Goal: Task Accomplishment & Management: Complete application form

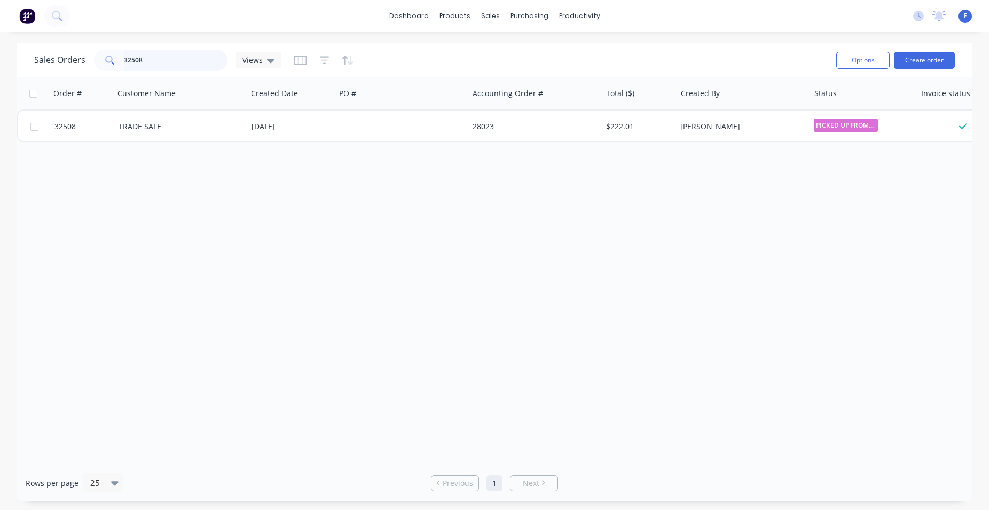
click at [204, 59] on input "32508" at bounding box center [176, 60] width 104 height 21
type input "3"
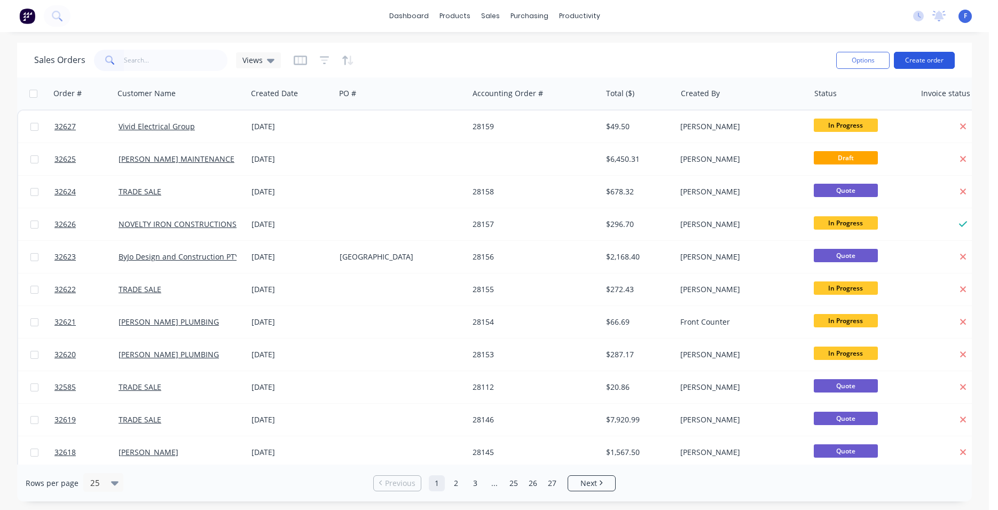
click at [916, 61] on button "Create order" at bounding box center [923, 60] width 61 height 17
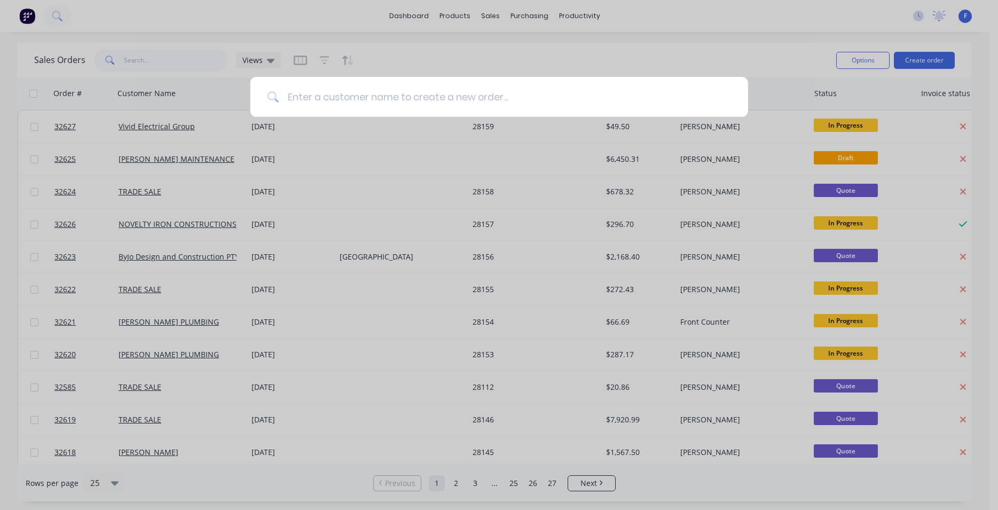
click at [437, 101] on input at bounding box center [505, 97] width 452 height 40
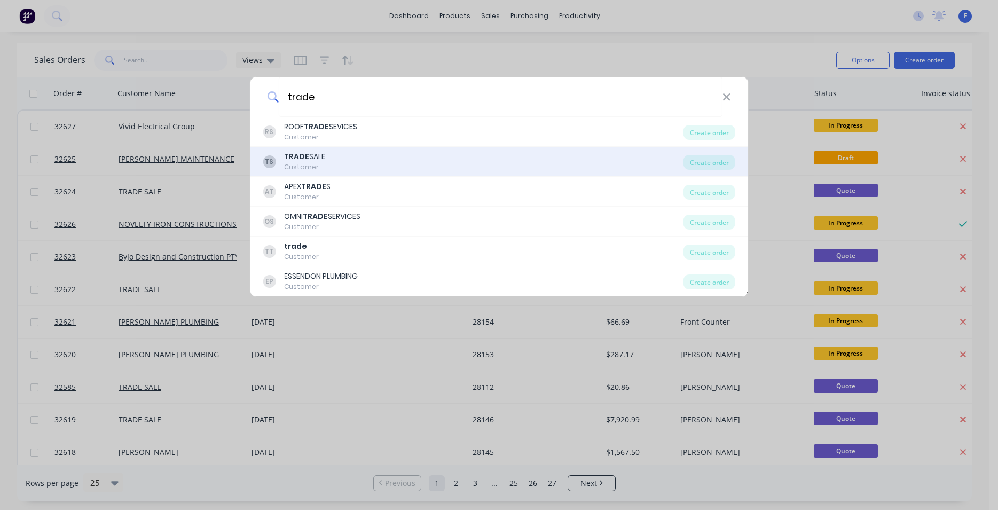
type input "trade"
click at [352, 168] on div "TS TRADE SALE Customer" at bounding box center [473, 161] width 421 height 21
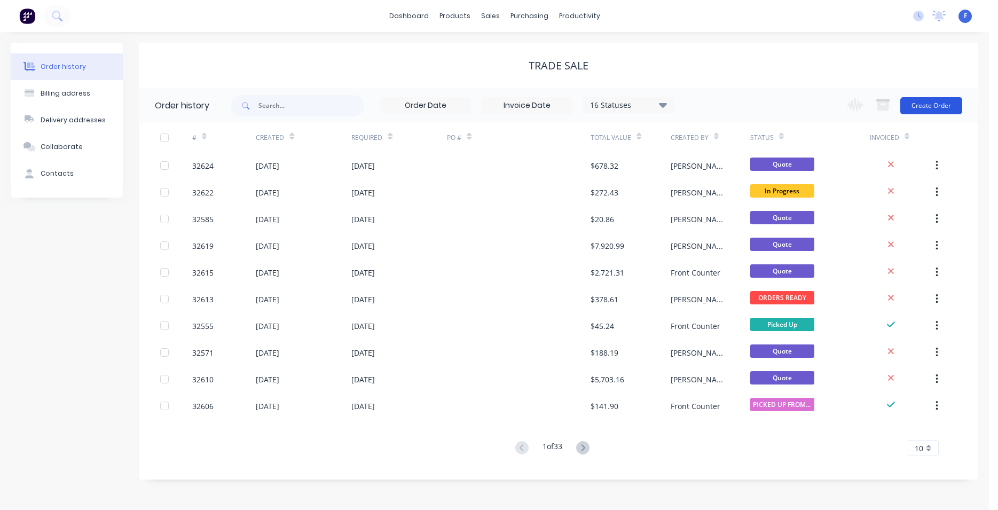
click at [915, 109] on button "Create Order" at bounding box center [931, 105] width 62 height 17
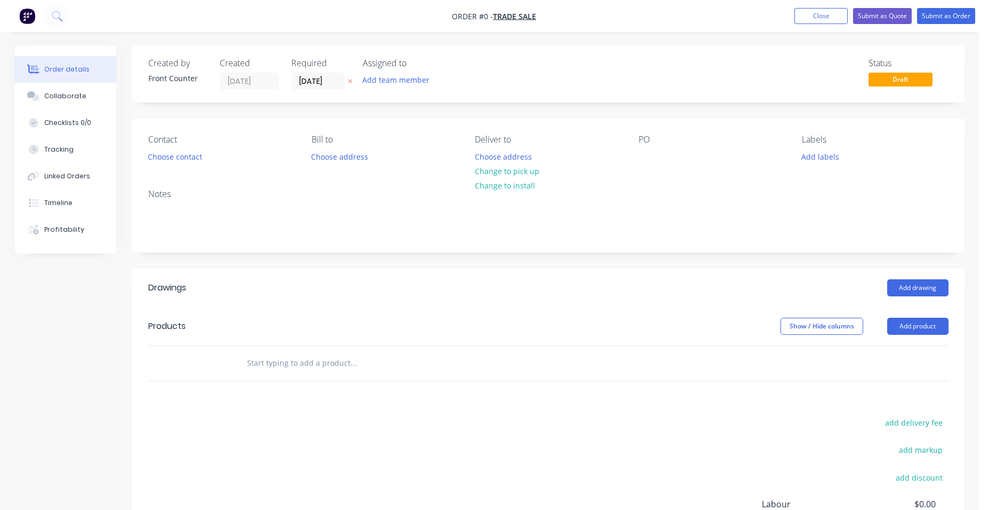
click at [284, 359] on input "text" at bounding box center [353, 362] width 213 height 21
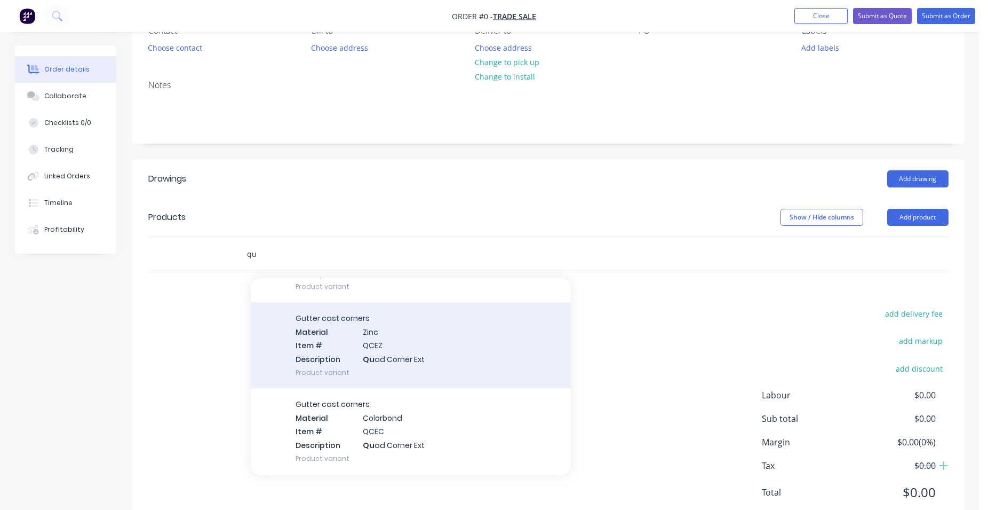
scroll to position [122, 0]
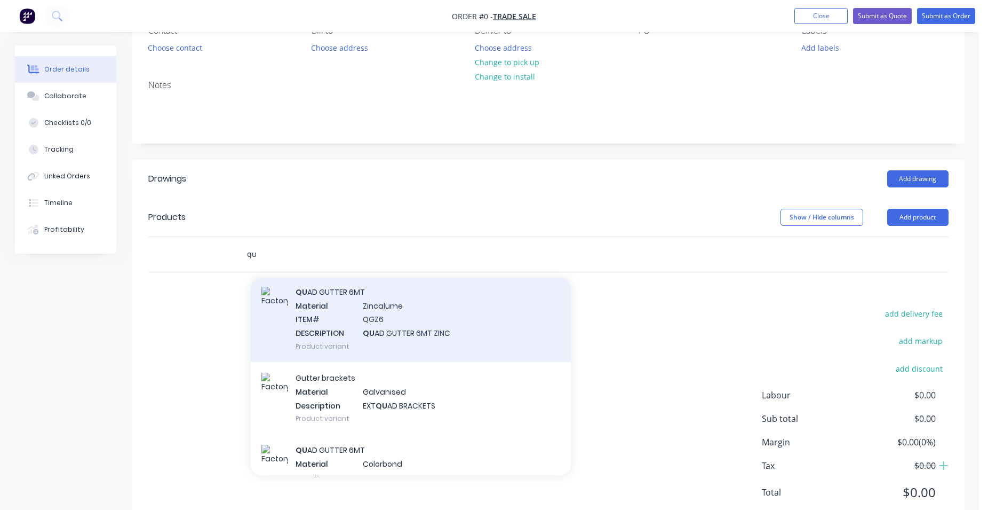
type input "qu"
click at [433, 325] on div "QU AD GUTTER 6MT Material Zincalume ITEM# QGZ6 DESCRIPTION QU AD GUTTER 6MT ZIN…" at bounding box center [411, 319] width 320 height 86
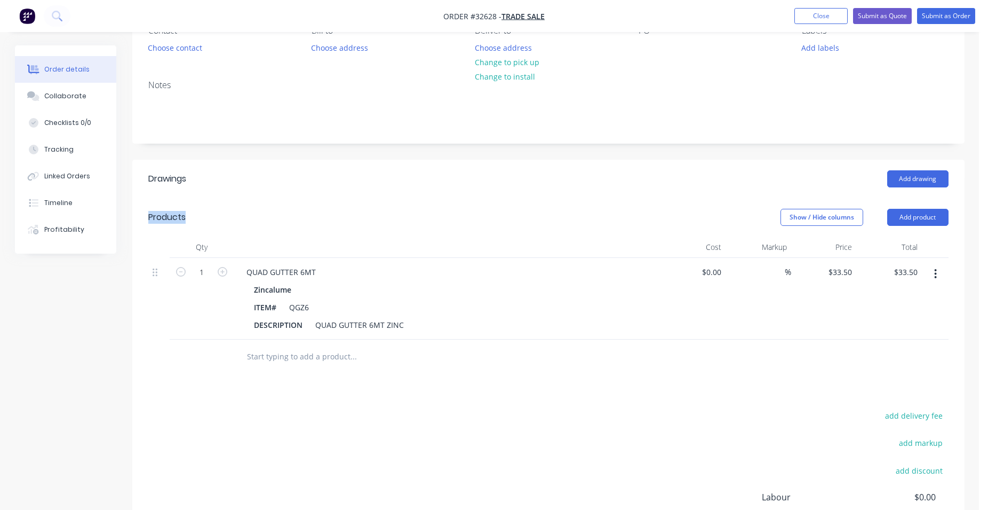
drag, startPoint x: 900, startPoint y: 199, endPoint x: 900, endPoint y: 193, distance: 5.4
click at [900, 193] on header "Drawings Add drawing" at bounding box center [548, 179] width 833 height 38
click at [906, 184] on button "Add drawing" at bounding box center [918, 178] width 61 height 17
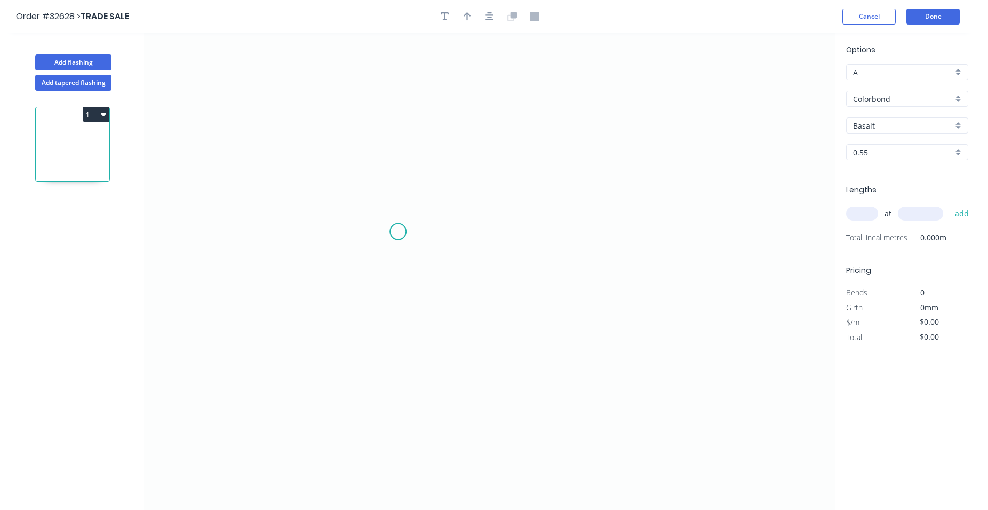
click at [398, 232] on icon "0" at bounding box center [489, 271] width 691 height 477
click at [411, 96] on icon "0" at bounding box center [489, 271] width 691 height 477
click at [525, 96] on icon "0 ?" at bounding box center [489, 271] width 691 height 477
click at [408, 237] on icon "0 ? ? ? º" at bounding box center [489, 271] width 691 height 477
drag, startPoint x: 403, startPoint y: 233, endPoint x: 409, endPoint y: 235, distance: 6.1
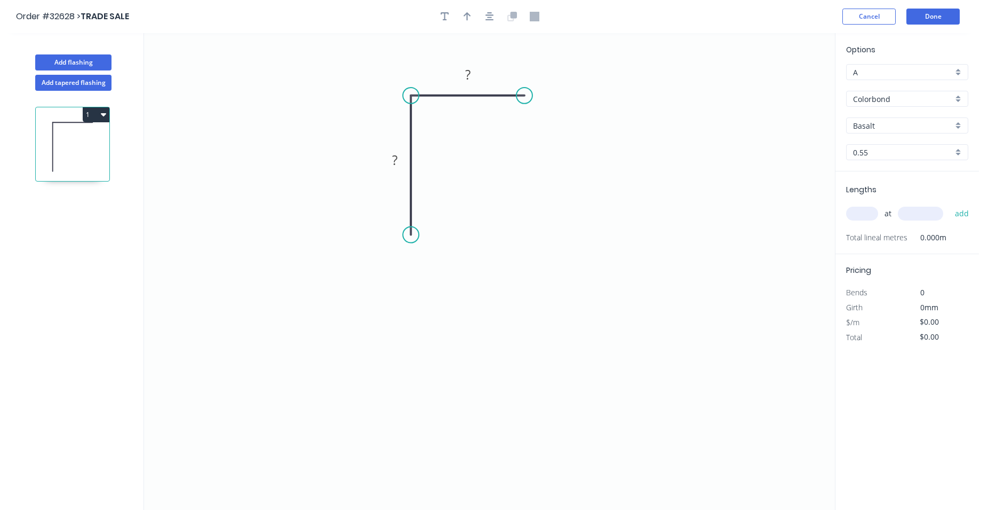
click at [410, 235] on circle at bounding box center [411, 235] width 16 height 16
click at [398, 160] on tspan "?" at bounding box center [394, 160] width 5 height 18
type input "$7.97"
click at [487, 14] on icon "button" at bounding box center [490, 17] width 9 height 10
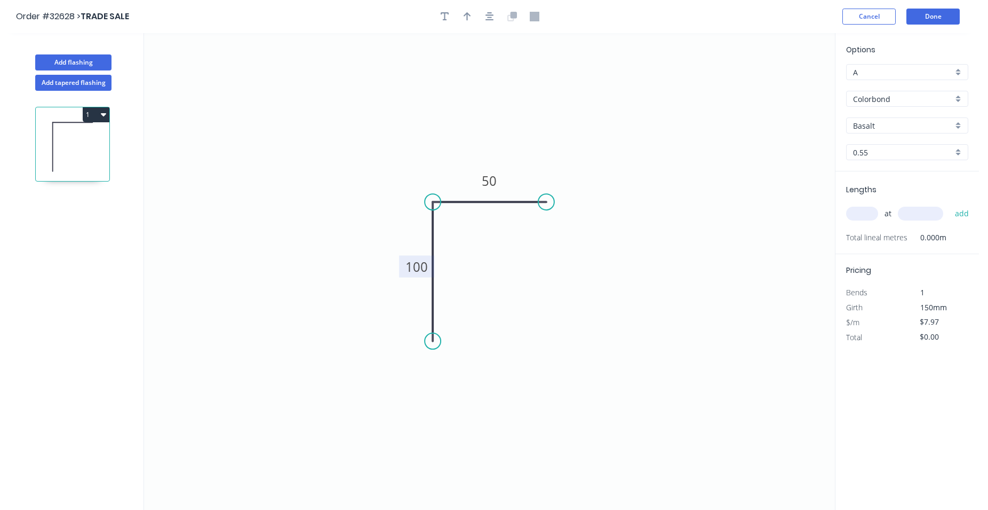
click at [959, 99] on div "Colorbond" at bounding box center [907, 99] width 122 height 16
click at [923, 170] on div "Zinc" at bounding box center [907, 175] width 121 height 19
type input "Zinc"
type input "$7.27"
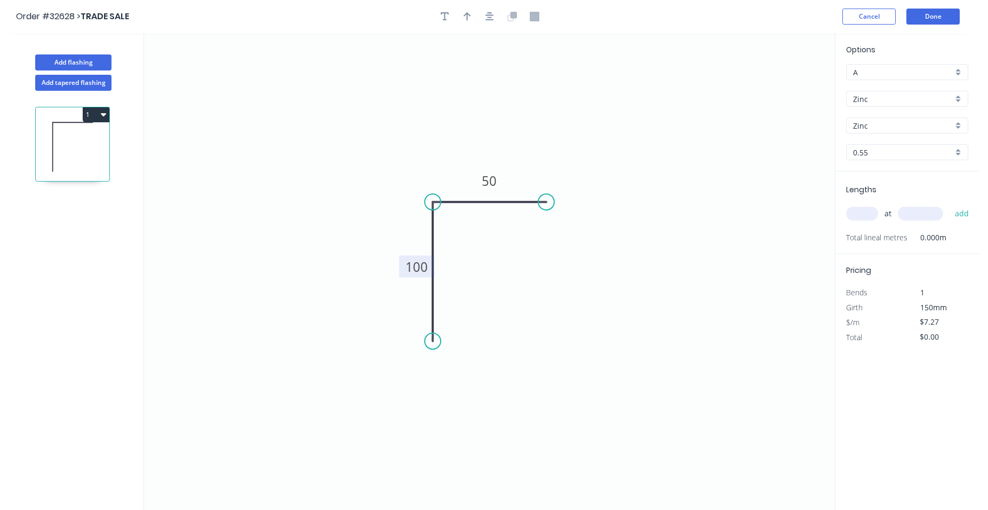
click at [864, 218] on input "text" at bounding box center [862, 214] width 32 height 14
type input "2"
type input "3000"
click at [950, 204] on button "add" at bounding box center [962, 213] width 25 height 18
type input "$43.62"
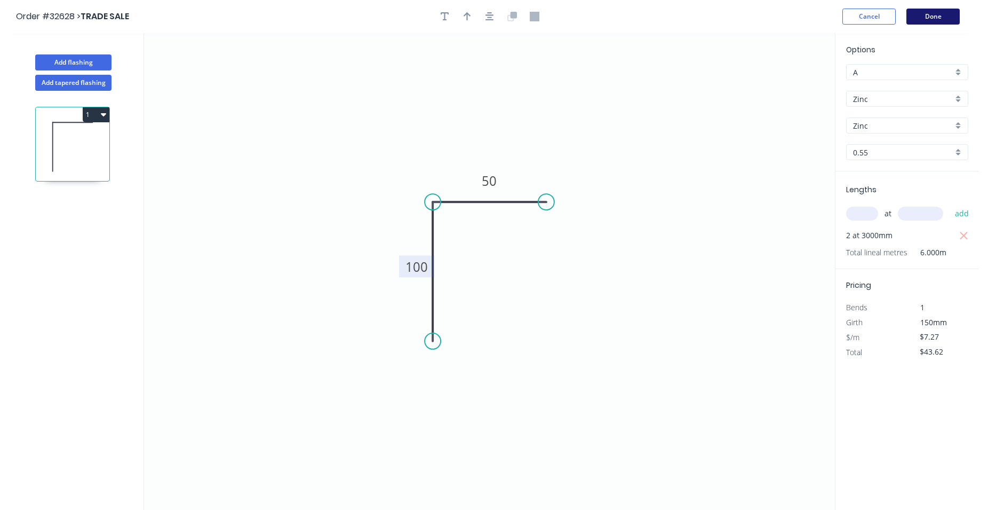
click at [935, 13] on button "Done" at bounding box center [933, 17] width 53 height 16
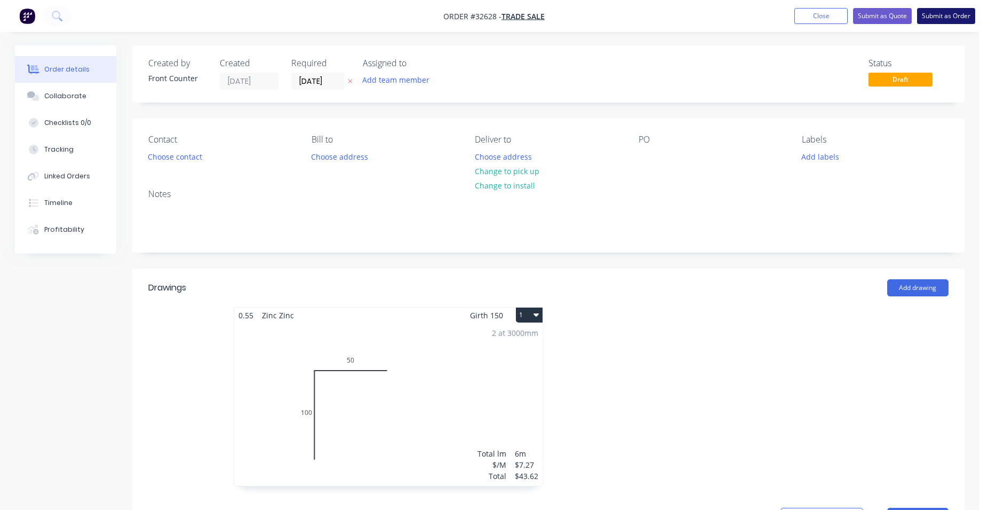
click at [935, 17] on button "Submit as Order" at bounding box center [946, 16] width 58 height 16
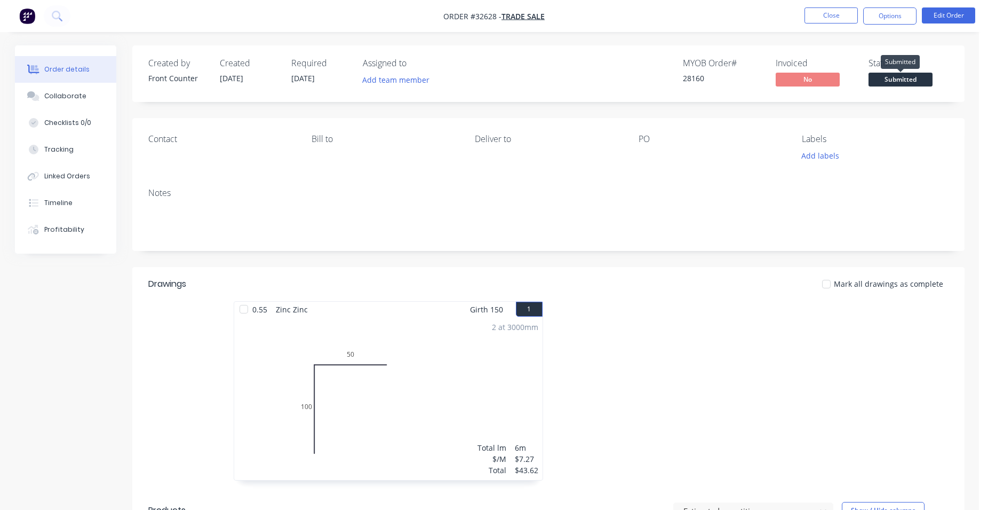
click at [898, 83] on span "Submitted" at bounding box center [901, 79] width 64 height 13
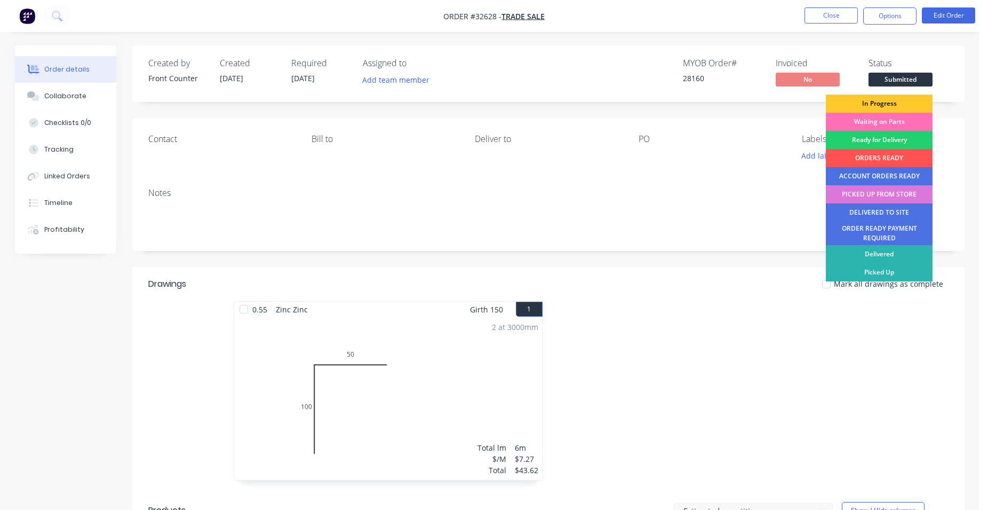
click at [894, 99] on div "In Progress" at bounding box center [879, 103] width 107 height 18
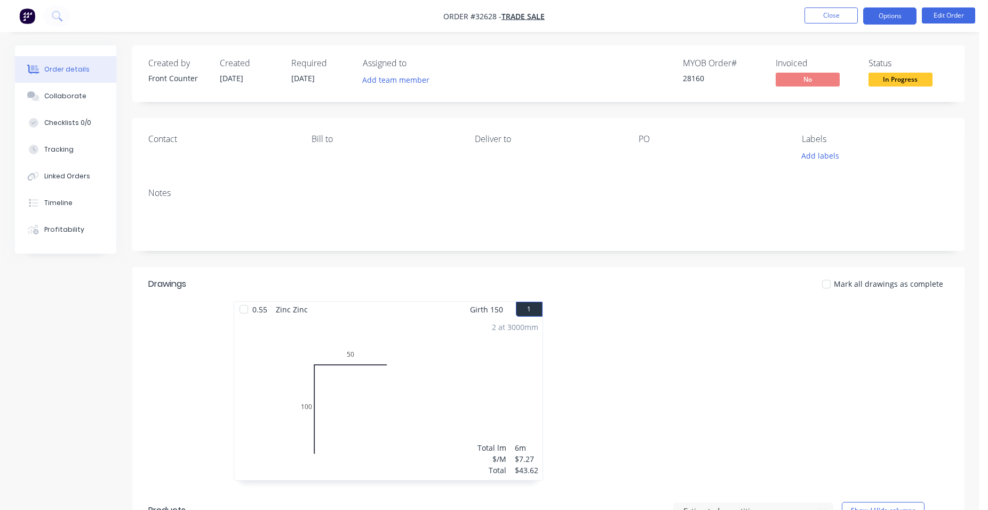
click at [905, 16] on button "Options" at bounding box center [890, 15] width 53 height 17
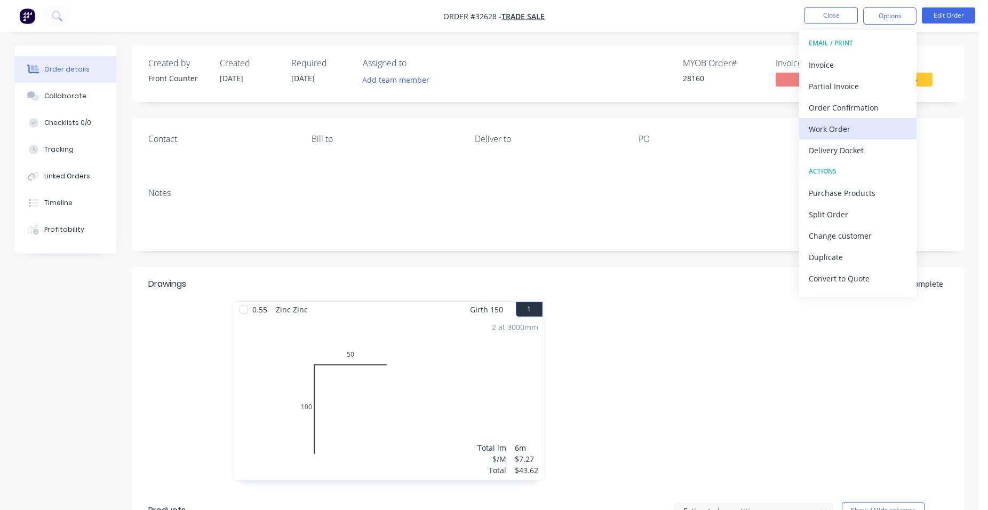
click at [840, 127] on div "Work Order" at bounding box center [858, 128] width 98 height 15
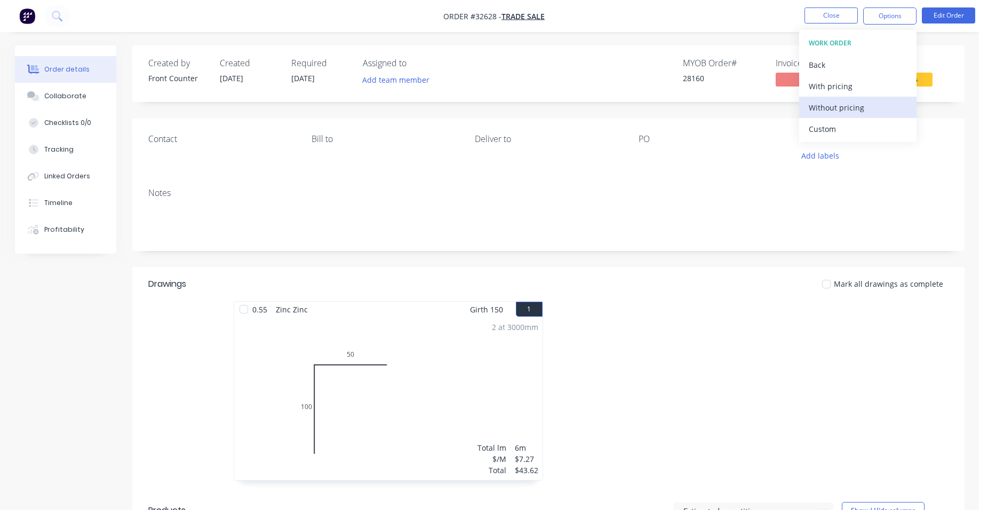
click at [856, 114] on div "Without pricing" at bounding box center [858, 107] width 98 height 15
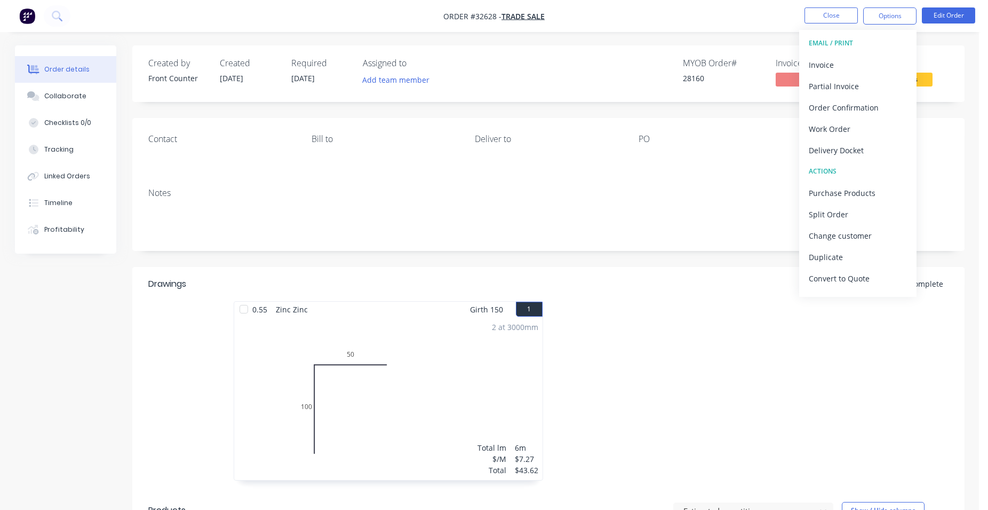
click at [759, 142] on div "PO" at bounding box center [712, 139] width 146 height 10
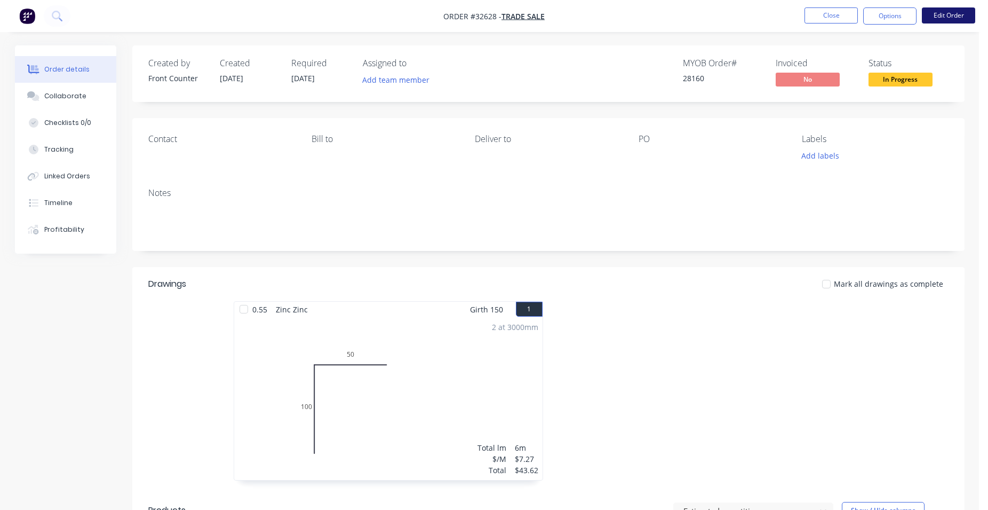
click at [930, 15] on button "Edit Order" at bounding box center [948, 15] width 53 height 16
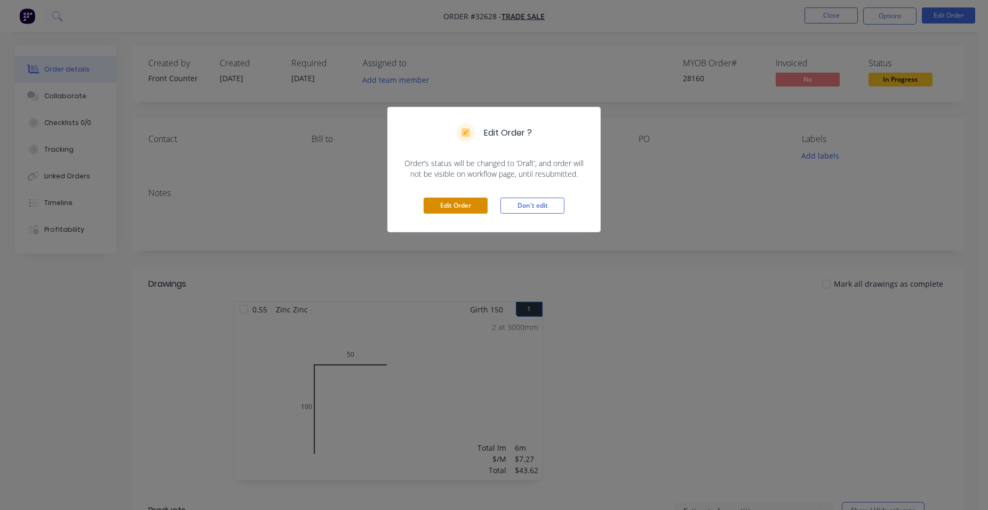
click at [450, 204] on button "Edit Order" at bounding box center [456, 205] width 64 height 16
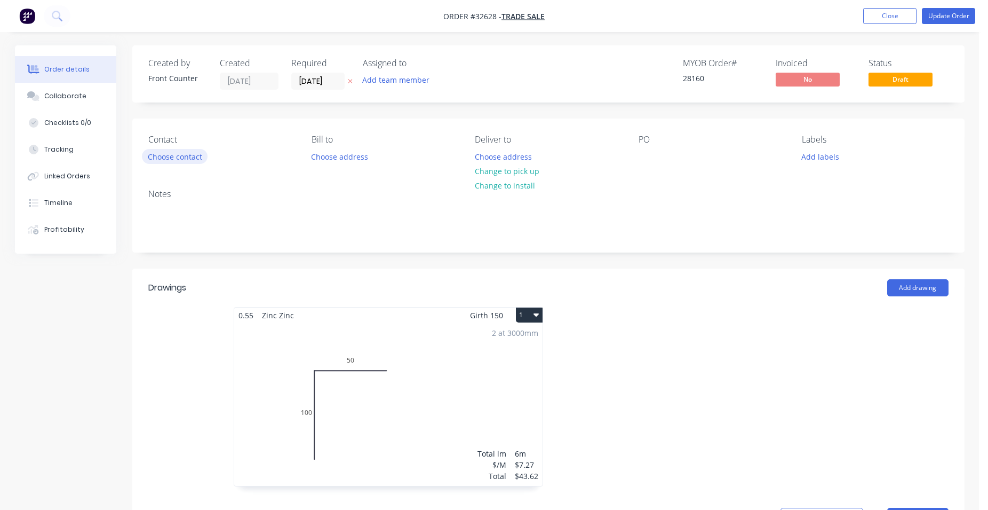
click at [183, 155] on button "Choose contact" at bounding box center [175, 156] width 66 height 14
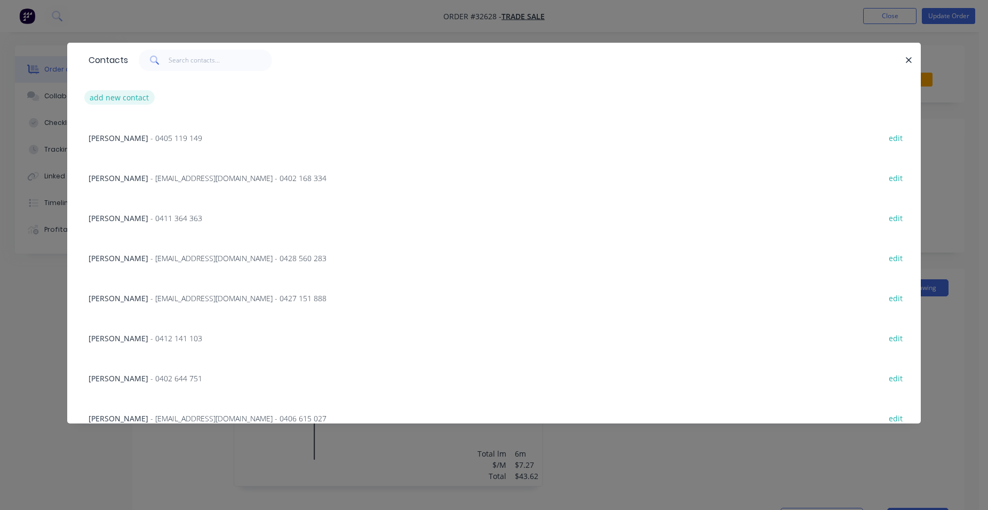
click at [143, 94] on button "add new contact" at bounding box center [119, 97] width 70 height 14
select select "AU"
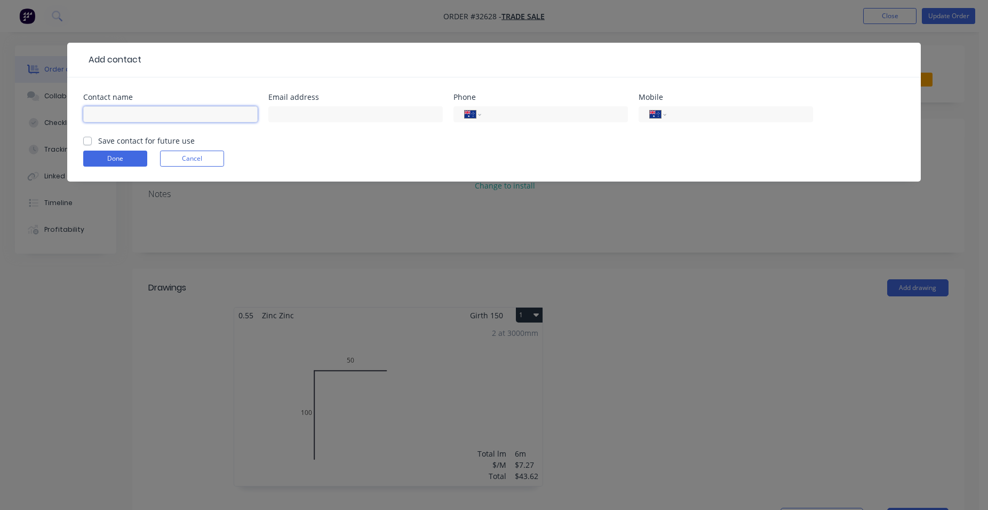
click at [179, 113] on input "text" at bounding box center [170, 114] width 175 height 16
type input "matt"
drag, startPoint x: 704, startPoint y: 113, endPoint x: 703, endPoint y: 107, distance: 6.0
click at [704, 112] on input "tel" at bounding box center [738, 114] width 128 height 12
type input "0414 363 503"
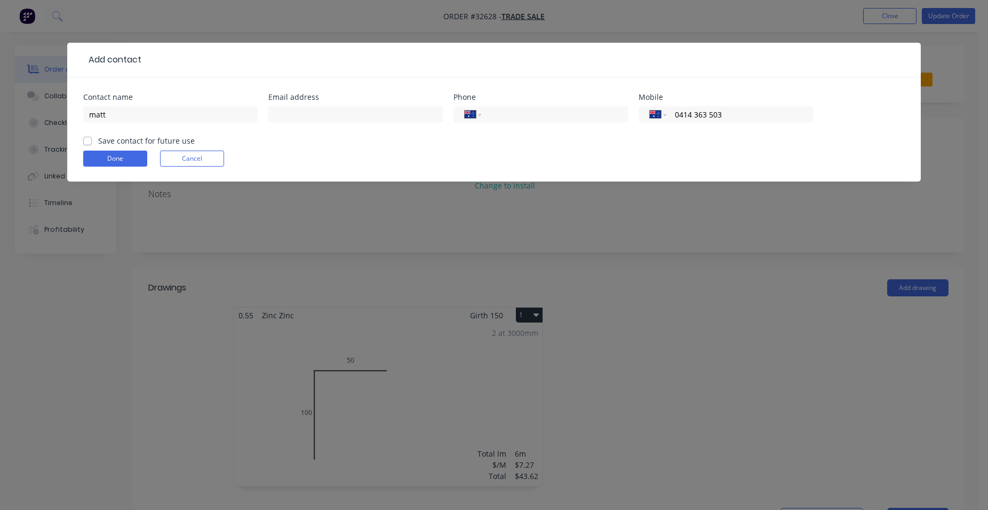
click at [92, 137] on div "Save contact for future use" at bounding box center [139, 140] width 112 height 11
click at [98, 140] on label "Save contact for future use" at bounding box center [146, 140] width 97 height 11
click at [86, 140] on input "Save contact for future use" at bounding box center [87, 140] width 9 height 10
checkbox input "true"
click at [102, 155] on button "Done" at bounding box center [115, 159] width 64 height 16
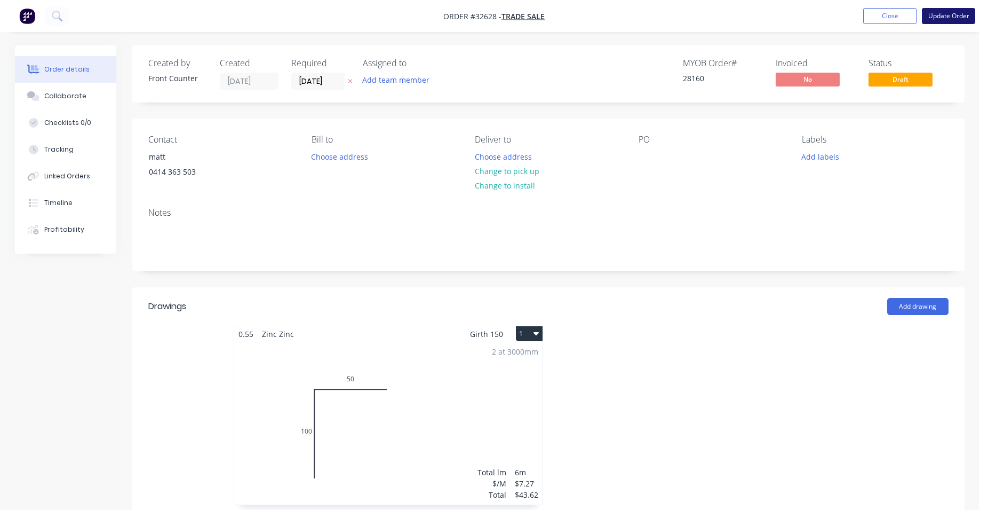
click at [929, 18] on button "Update Order" at bounding box center [948, 16] width 53 height 16
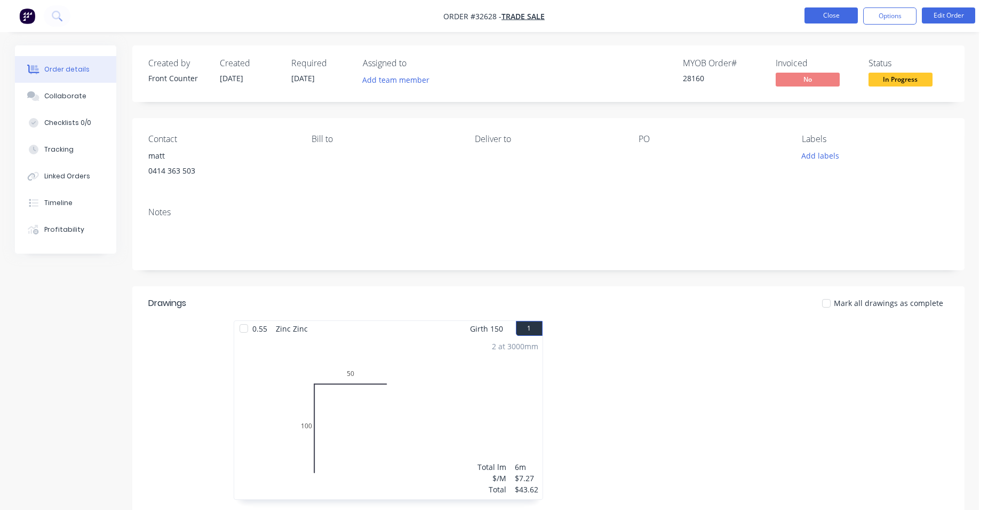
click at [808, 21] on button "Close" at bounding box center [831, 15] width 53 height 16
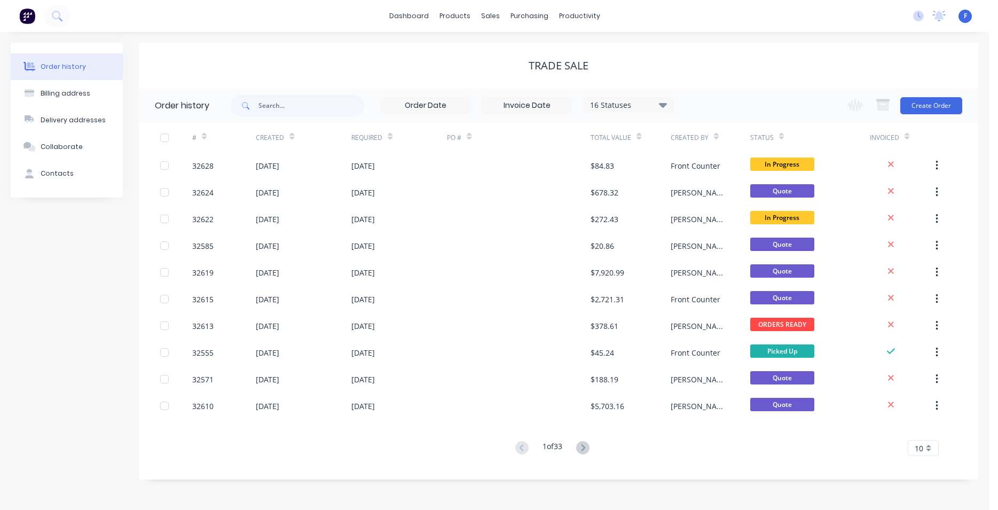
click at [23, 15] on img at bounding box center [27, 16] width 16 height 16
